Goal: Find contact information: Find contact information

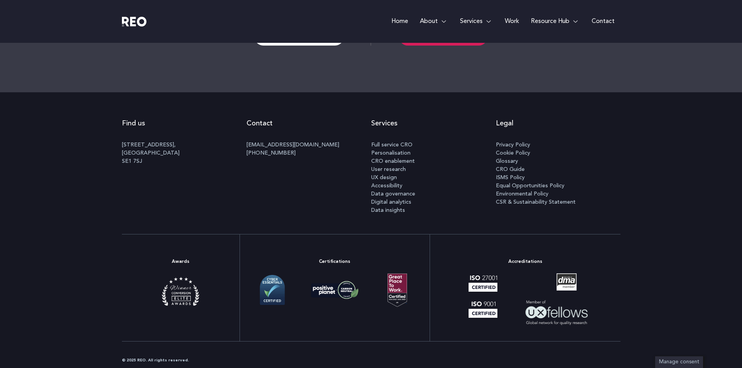
scroll to position [974, 0]
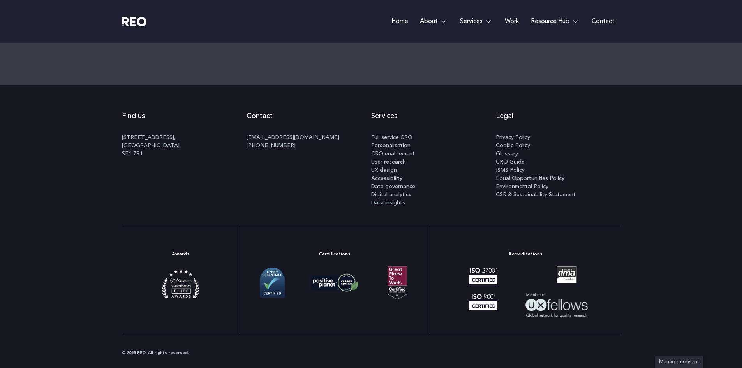
click at [125, 155] on p "[STREET_ADDRESS]" at bounding box center [184, 146] width 125 height 25
click at [131, 153] on p "[STREET_ADDRESS]" at bounding box center [184, 146] width 125 height 25
click at [137, 153] on p "[STREET_ADDRESS]" at bounding box center [184, 146] width 125 height 25
copy p "SE1 7SJ"
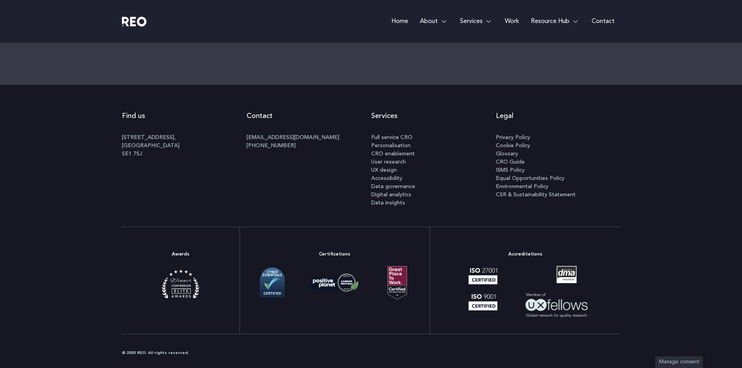
click at [139, 354] on div "© 2025 REO. All rights reserved." at bounding box center [371, 353] width 498 height 7
copy div "REO"
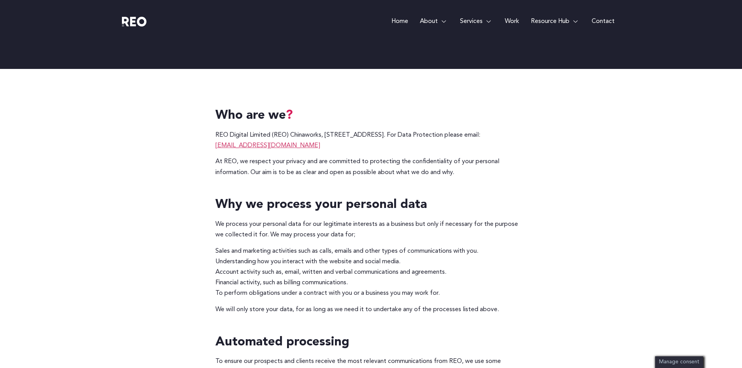
scroll to position [130, 0]
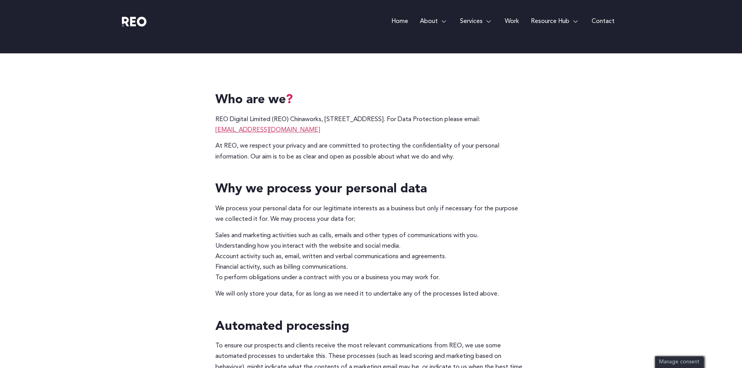
click at [224, 122] on p "REO Digital Limited (REO) Chinaworks, [STREET_ADDRESS]. For Data Protection ple…" at bounding box center [371, 124] width 312 height 21
click at [252, 121] on p "REO Digital Limited (REO) Chinaworks, [STREET_ADDRESS]. For Data Protection ple…" at bounding box center [371, 124] width 312 height 21
copy p "REO Digital Limited"
